Goal: Information Seeking & Learning: Learn about a topic

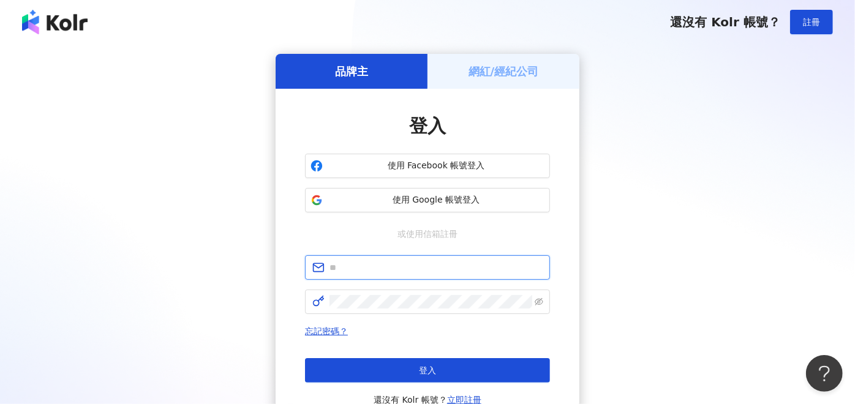
click at [366, 266] on input "text" at bounding box center [435, 267] width 213 height 13
paste input "**********"
type input "**********"
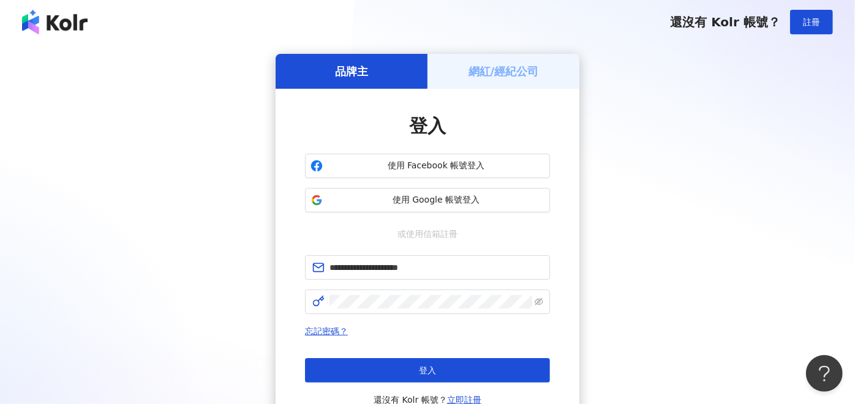
click at [390, 385] on div "登入 還沒有 Kolr 帳號？ 立即註冊" at bounding box center [427, 382] width 245 height 49
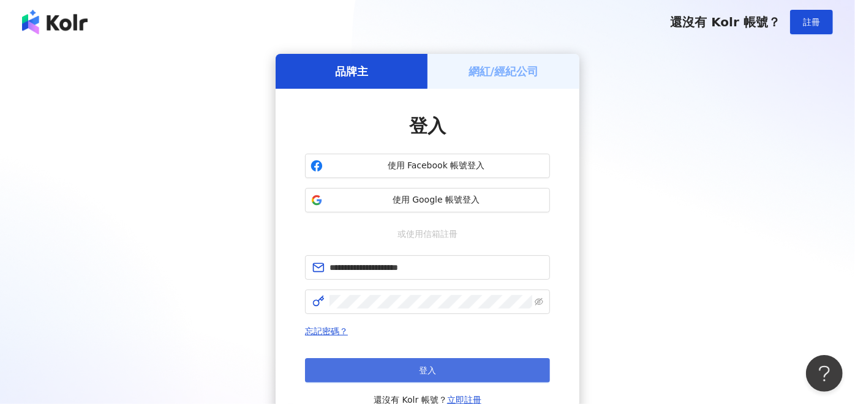
click at [396, 377] on button "登入" at bounding box center [427, 370] width 245 height 24
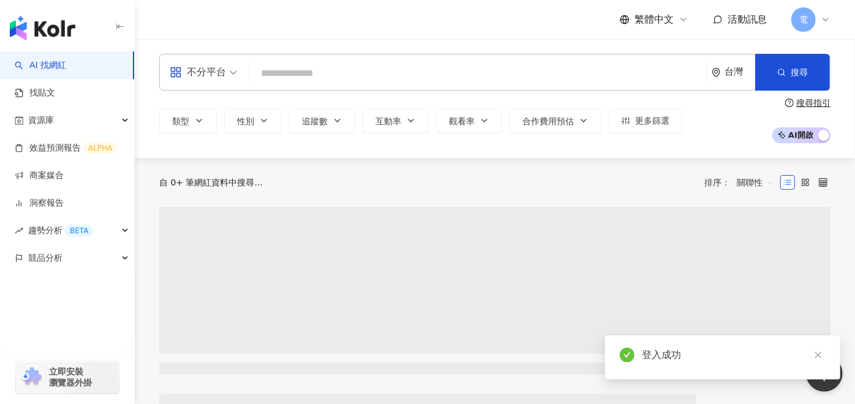
click at [349, 79] on input "search" at bounding box center [477, 73] width 447 height 23
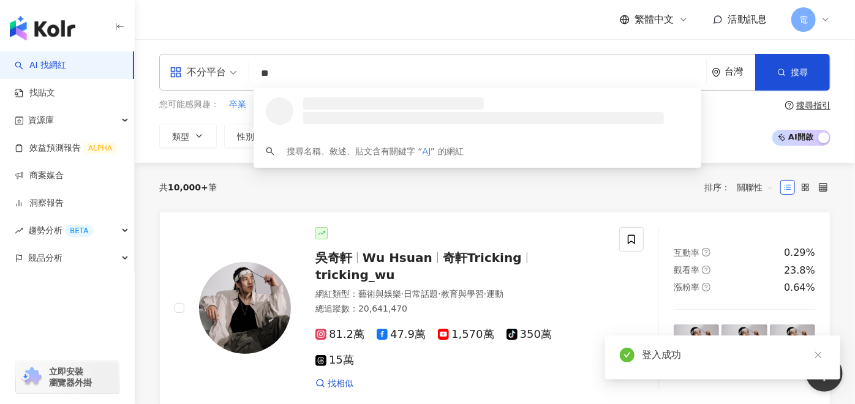
type input "*"
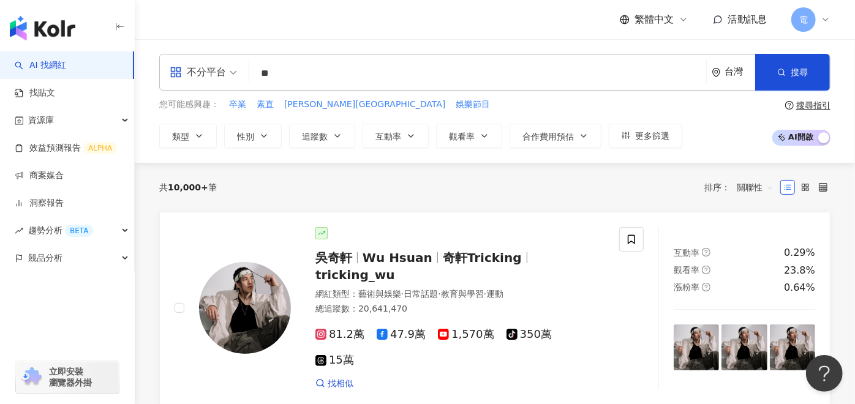
type input "**"
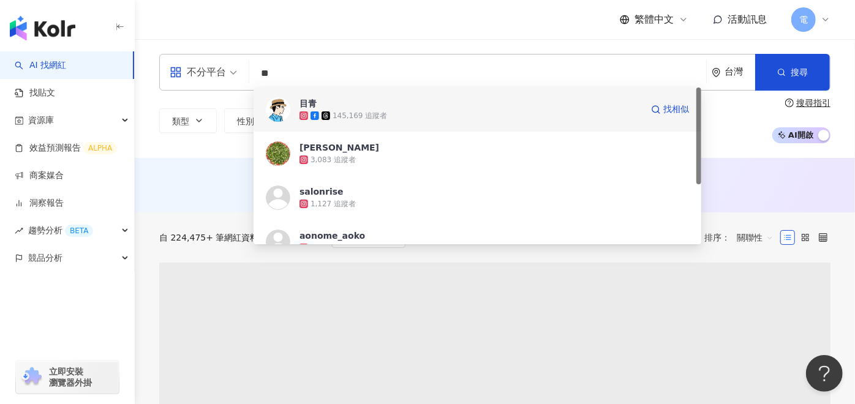
click at [311, 114] on icon at bounding box center [315, 115] width 9 height 9
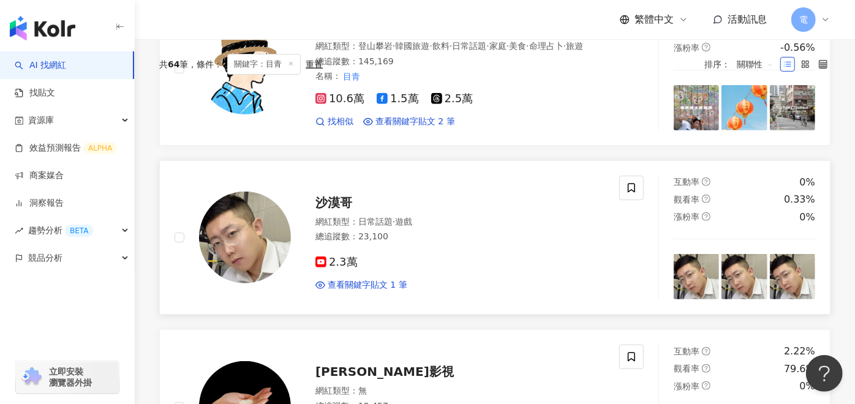
scroll to position [68, 0]
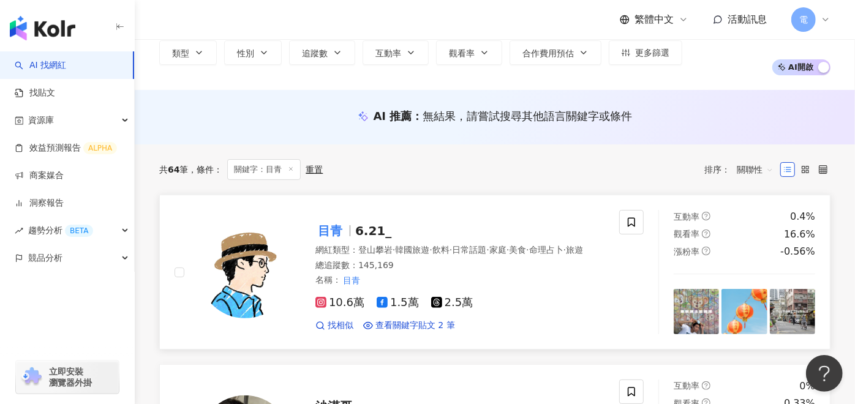
click at [255, 238] on img at bounding box center [245, 273] width 92 height 92
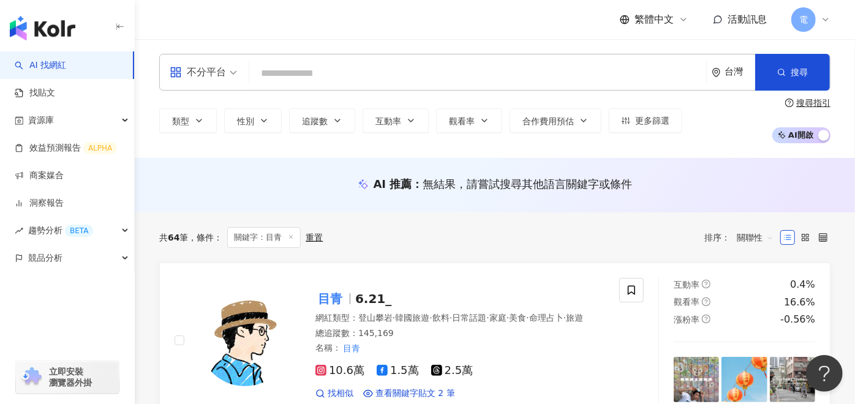
click at [326, 71] on input "search" at bounding box center [477, 73] width 447 height 23
paste input "****"
type input "****"
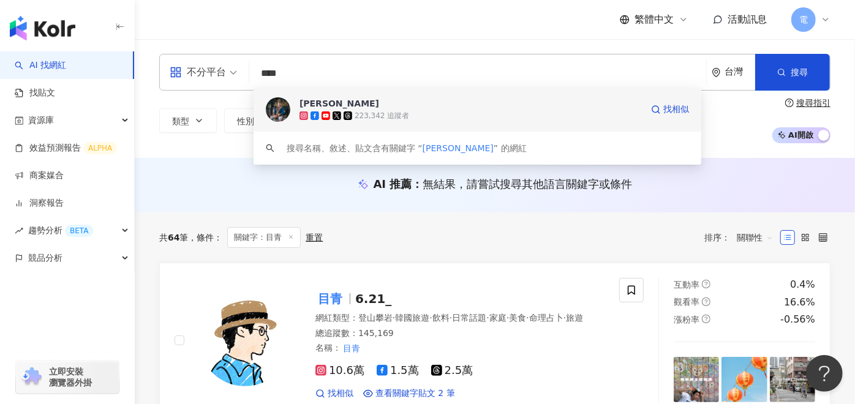
click at [304, 113] on icon at bounding box center [303, 115] width 4 height 4
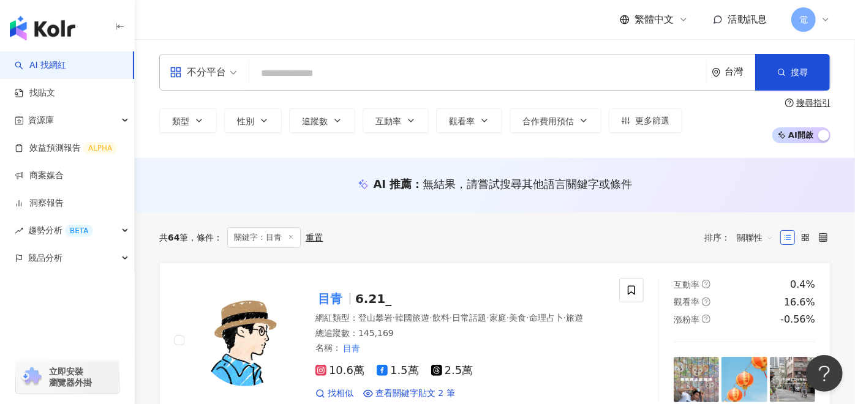
click at [305, 84] on input "search" at bounding box center [477, 73] width 447 height 23
paste input "**"
type input "**"
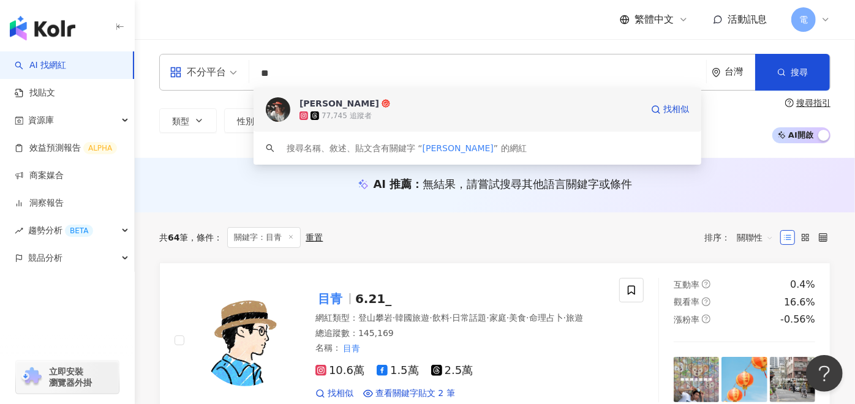
click at [286, 108] on img at bounding box center [278, 109] width 24 height 24
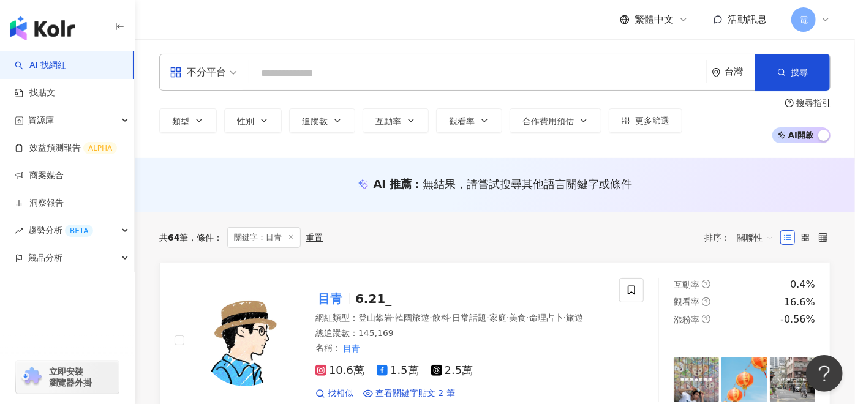
click at [282, 74] on input "search" at bounding box center [477, 73] width 447 height 23
paste input "**********"
type input "**********"
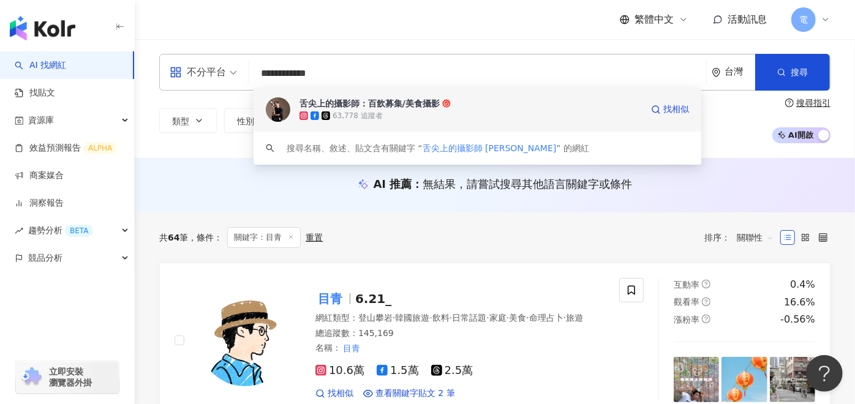
click at [304, 119] on icon at bounding box center [303, 115] width 9 height 9
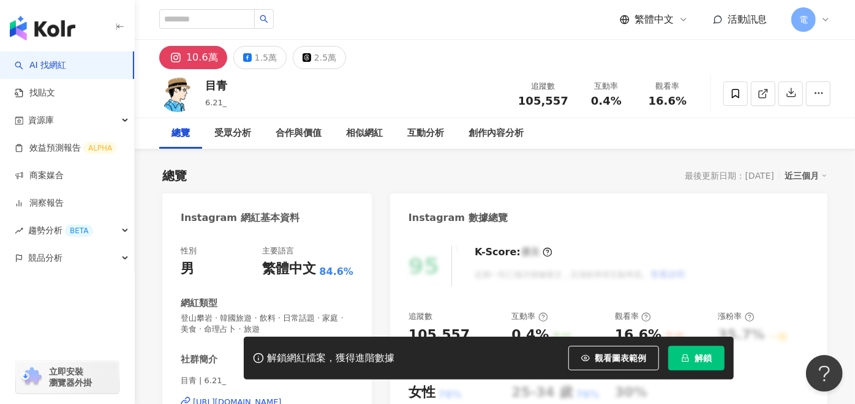
scroll to position [272, 0]
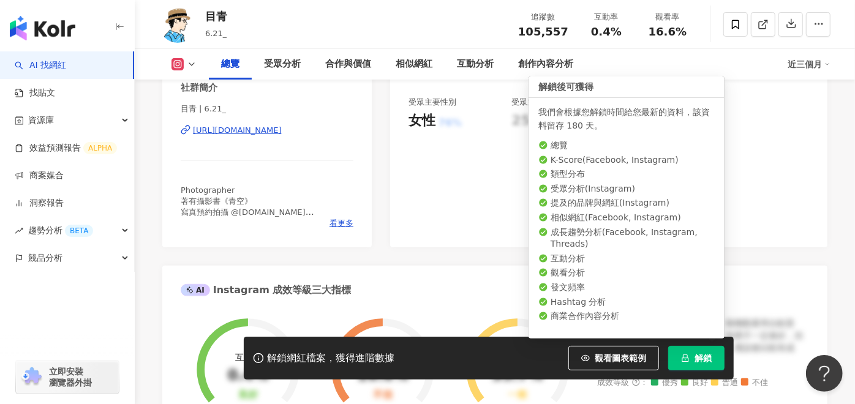
click at [686, 355] on icon "lock" at bounding box center [685, 358] width 9 height 9
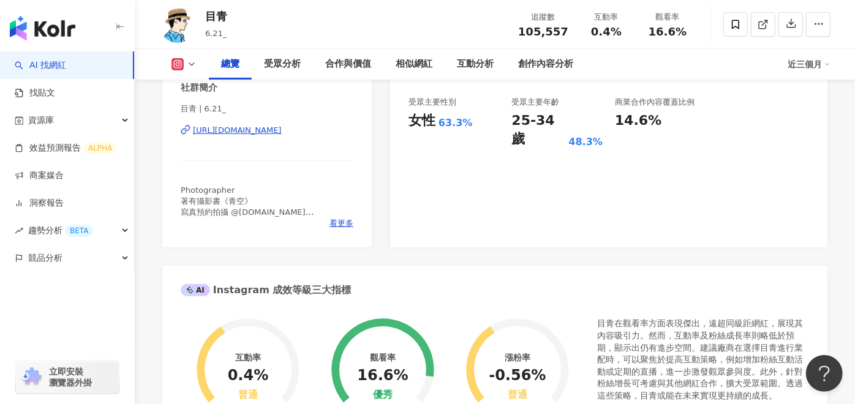
click at [478, 148] on div "88 K-Score : 良好 近期一到三個月發文頻率正常，且漲粉率與互動率高。 查看說明 追蹤數 105,557 互動率 0.4% 普通 觀看率 16.6%…" at bounding box center [608, 104] width 437 height 286
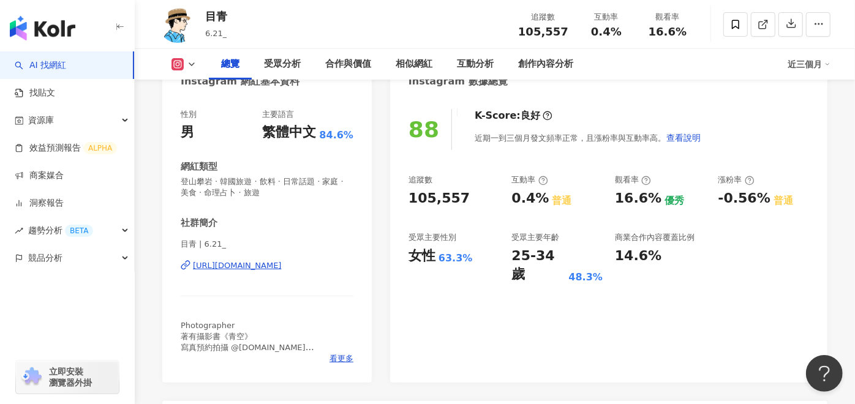
scroll to position [136, 0]
drag, startPoint x: 410, startPoint y: 255, endPoint x: 475, endPoint y: 255, distance: 64.9
click at [475, 255] on div "女性 63.3%" at bounding box center [453, 256] width 91 height 19
copy div "女性 63.3%"
click at [639, 281] on div "88 K-Score : 良好 近期一到三個月發文頻率正常，且漲粉率與互動率高。 查看說明 追蹤數 105,557 互動率 0.4% 普通 觀看率 16.6%…" at bounding box center [608, 240] width 437 height 286
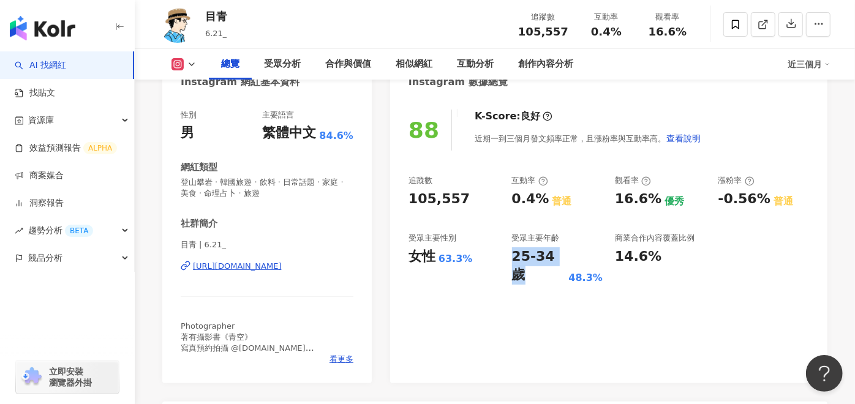
drag, startPoint x: 514, startPoint y: 258, endPoint x: 560, endPoint y: 262, distance: 46.0
click at [560, 262] on div "25-34 歲" at bounding box center [539, 266] width 54 height 38
copy div "25-34 歲"
click at [545, 293] on div "88 K-Score : 良好 近期一到三個月發文頻率正常，且漲粉率與互動率高。 查看說明 追蹤數 105,557 互動率 0.4% 普通 觀看率 16.6%…" at bounding box center [608, 240] width 437 height 286
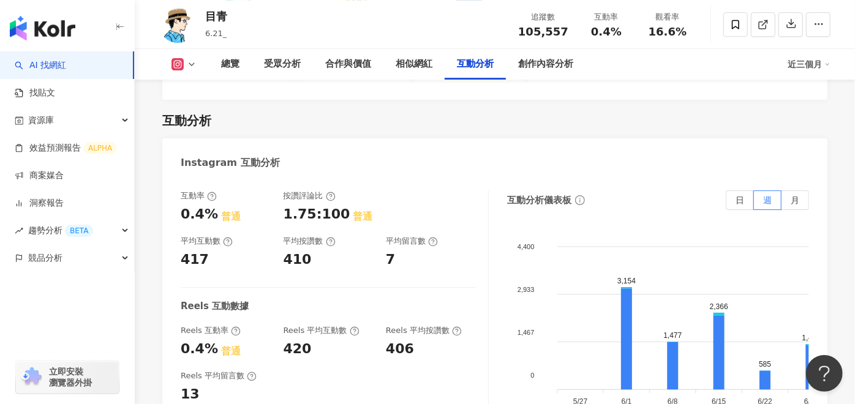
scroll to position [2450, 0]
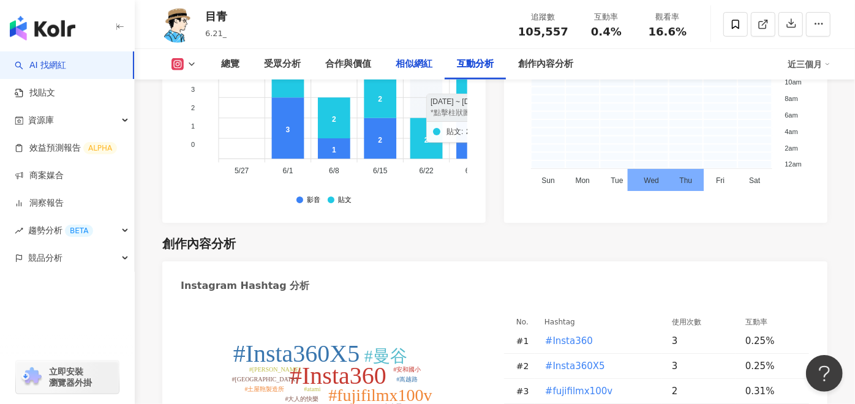
click at [423, 72] on div "相似網紅" at bounding box center [413, 64] width 61 height 31
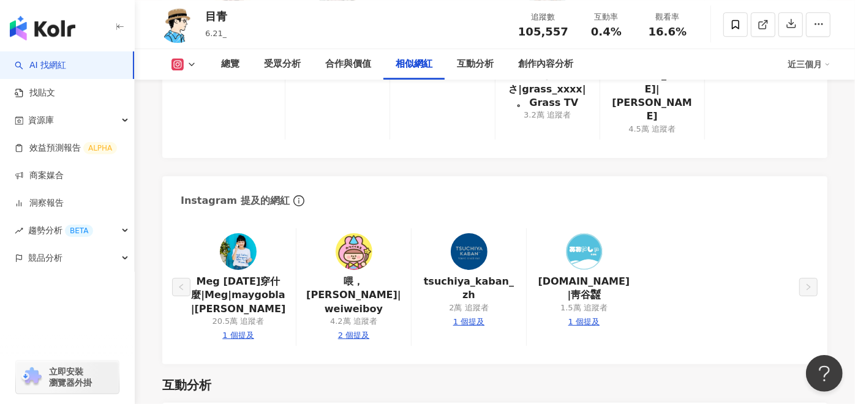
scroll to position [2224, 0]
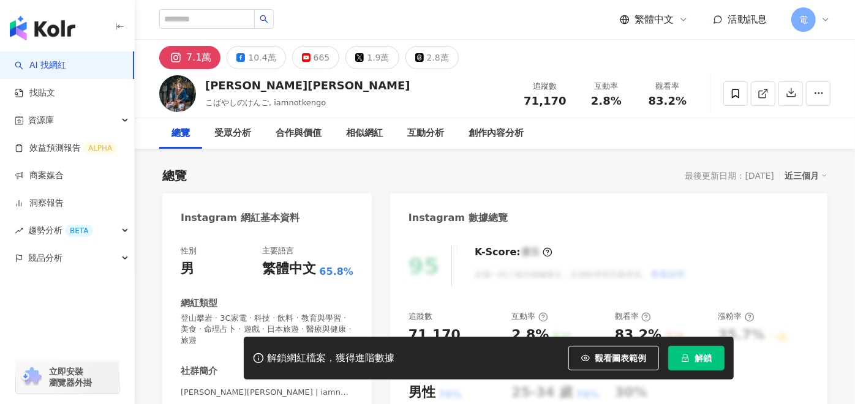
click at [707, 365] on button "解鎖" at bounding box center [696, 358] width 56 height 24
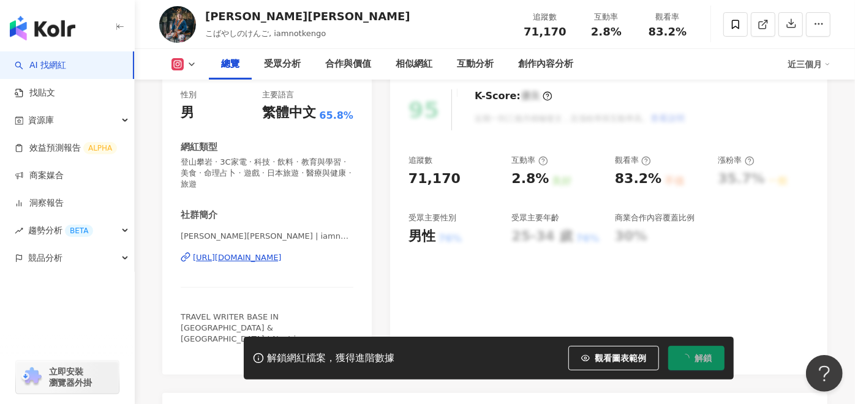
scroll to position [136, 0]
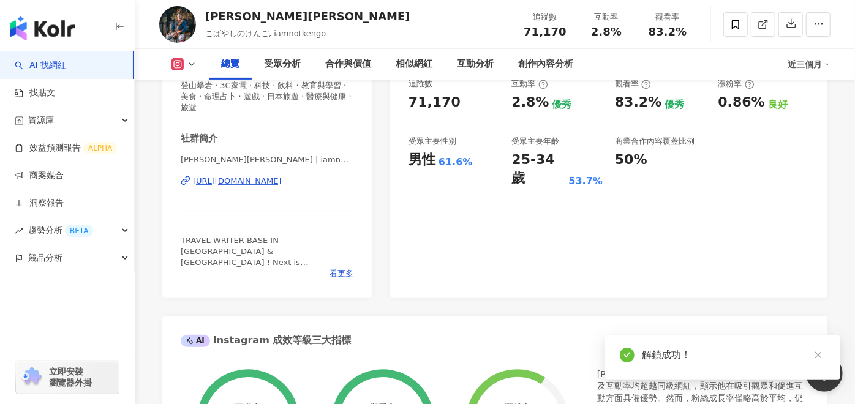
scroll to position [136, 0]
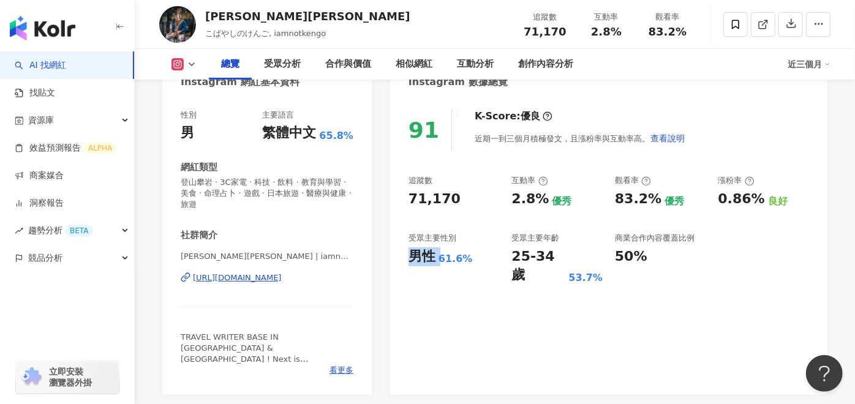
drag, startPoint x: 409, startPoint y: 255, endPoint x: 438, endPoint y: 255, distance: 28.8
click at [438, 255] on div "男性 61.6%" at bounding box center [453, 256] width 91 height 19
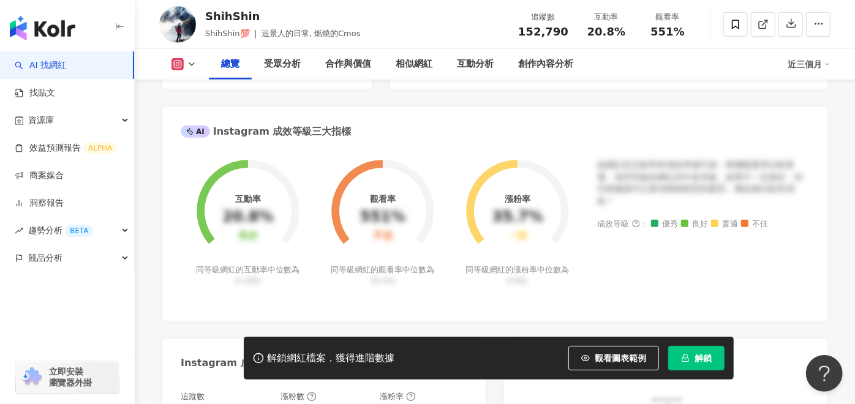
scroll to position [136, 0]
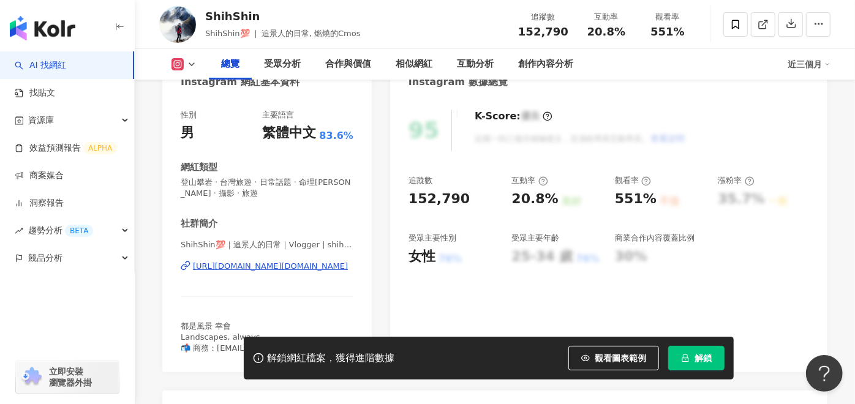
click at [275, 267] on div "[URL][DOMAIN_NAME][DOMAIN_NAME]" at bounding box center [270, 266] width 155 height 11
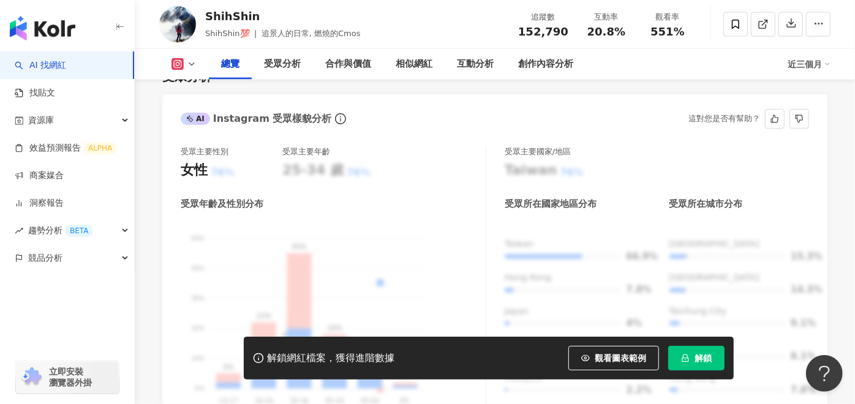
scroll to position [884, 0]
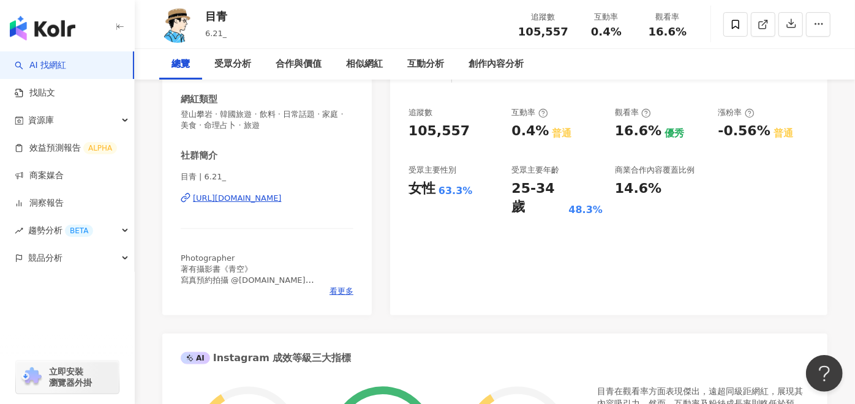
scroll to position [136, 0]
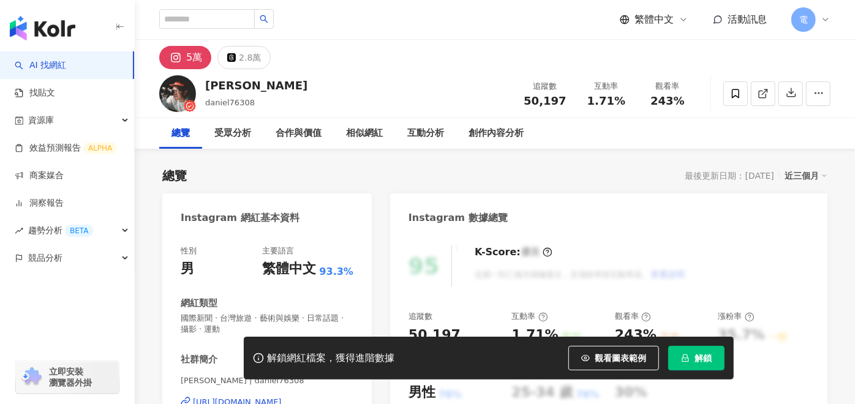
scroll to position [136, 0]
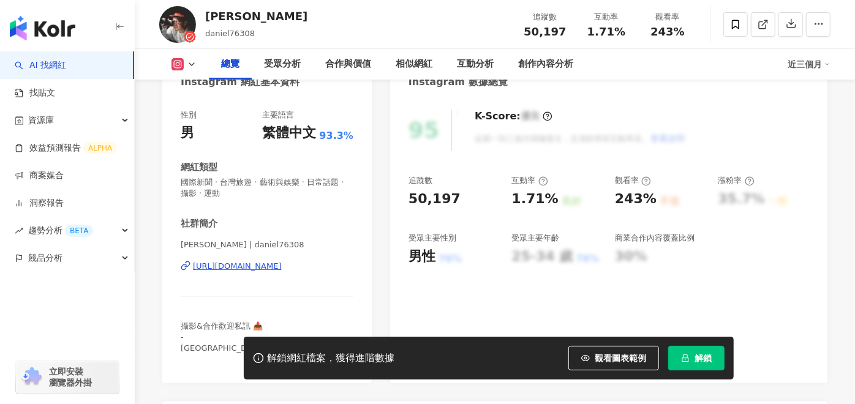
click at [705, 355] on span "解鎖" at bounding box center [702, 358] width 17 height 10
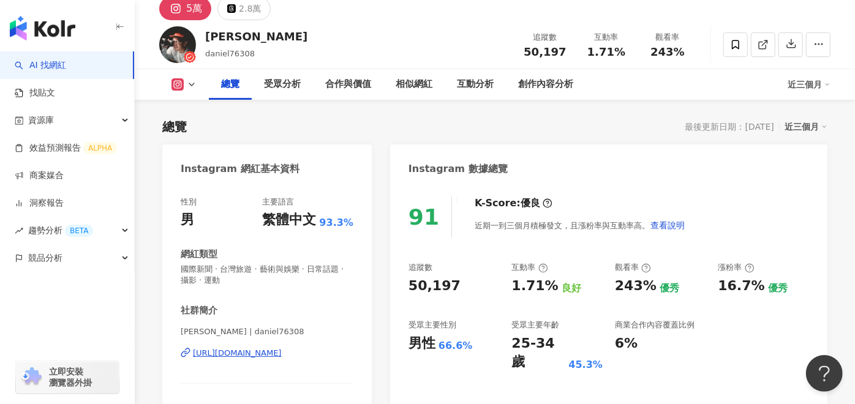
scroll to position [136, 0]
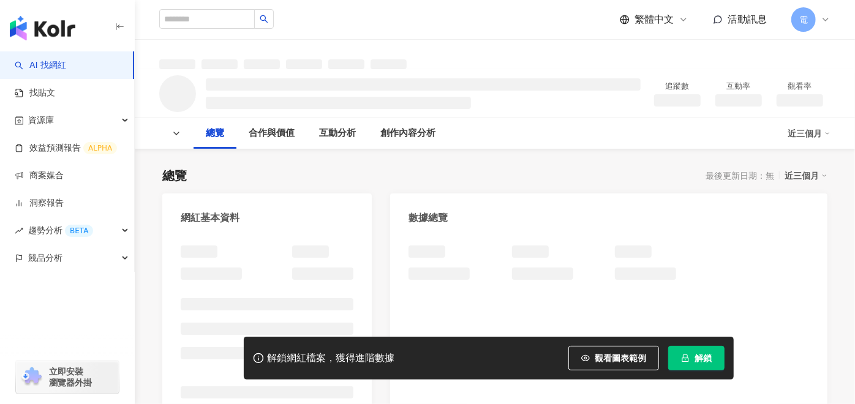
scroll to position [204, 0]
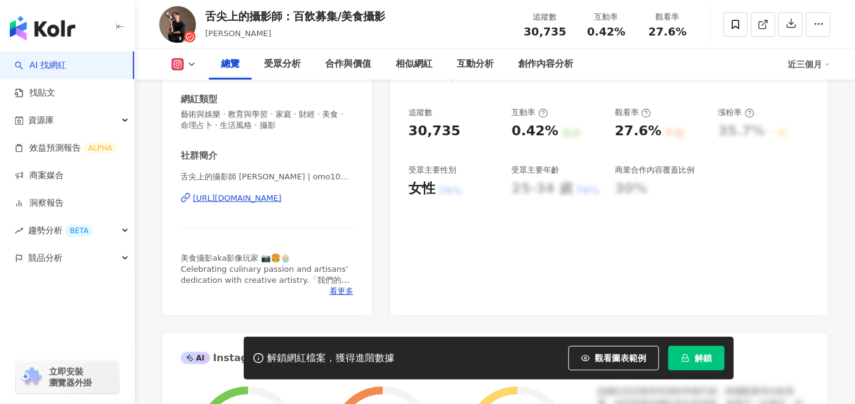
click at [681, 354] on icon "lock" at bounding box center [685, 358] width 9 height 9
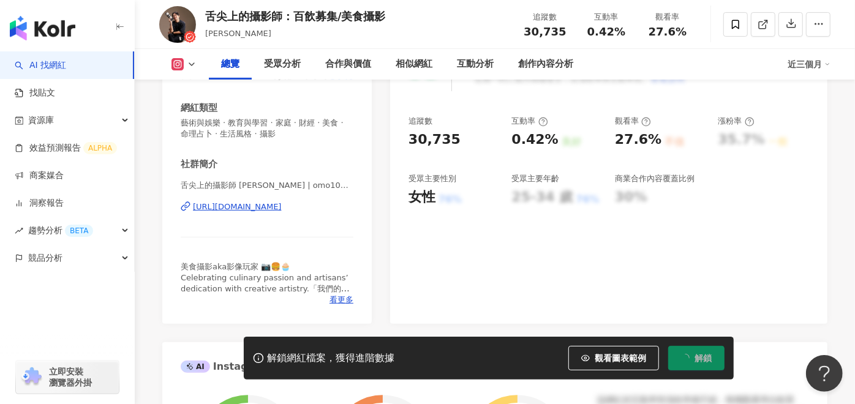
scroll to position [204, 0]
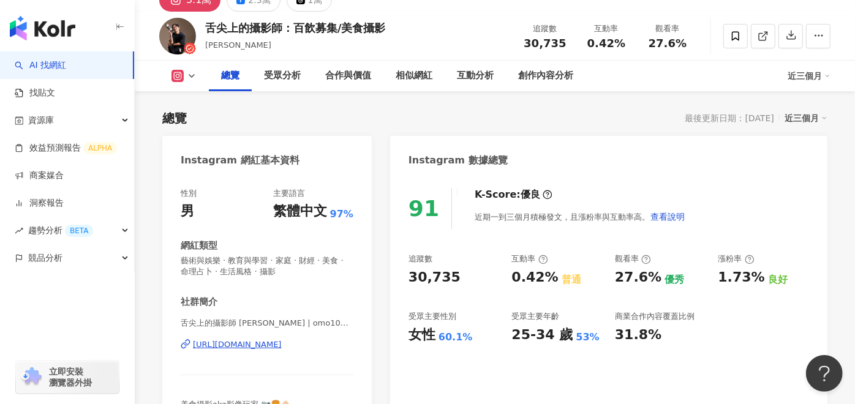
scroll to position [136, 0]
